Goal: Complete application form

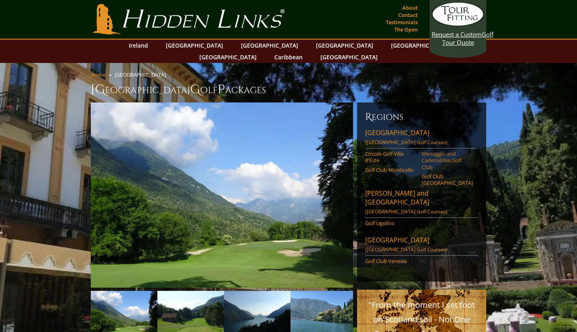
click at [437, 150] on link "Menaggio and Cadenabbia Golf Club" at bounding box center [447, 160] width 51 height 20
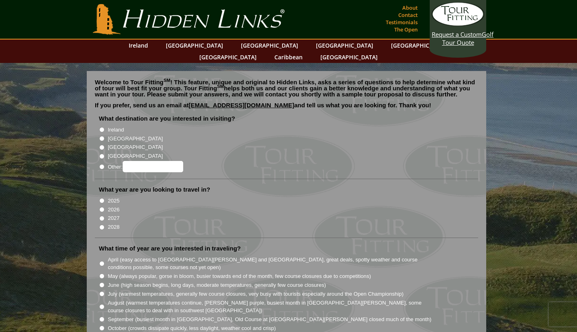
click at [102, 164] on input "Other:" at bounding box center [101, 166] width 5 height 5
radio input "true"
click at [148, 161] on input "Other:" at bounding box center [153, 166] width 61 height 11
type input "[GEOGRAPHIC_DATA]"
click at [102, 207] on input "2026" at bounding box center [101, 209] width 5 height 5
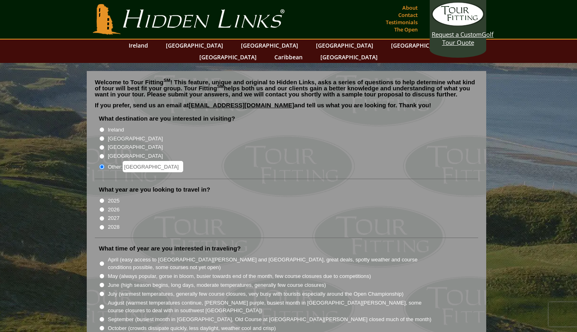
radio input "true"
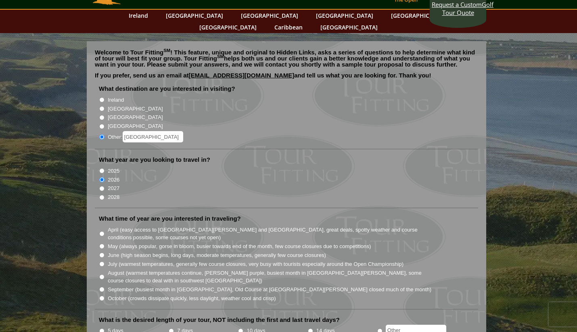
scroll to position [34, 0]
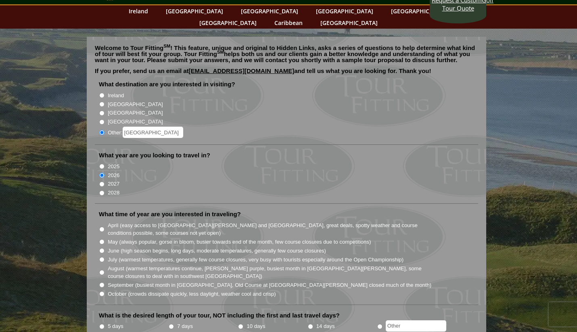
click at [102, 239] on input "May (always popular, gorse in bloom, busier towards end of the month, few cours…" at bounding box center [101, 241] width 5 height 5
radio input "true"
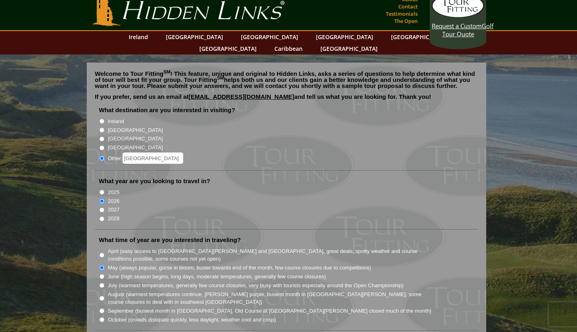
scroll to position [9, 0]
